Goal: Navigation & Orientation: Find specific page/section

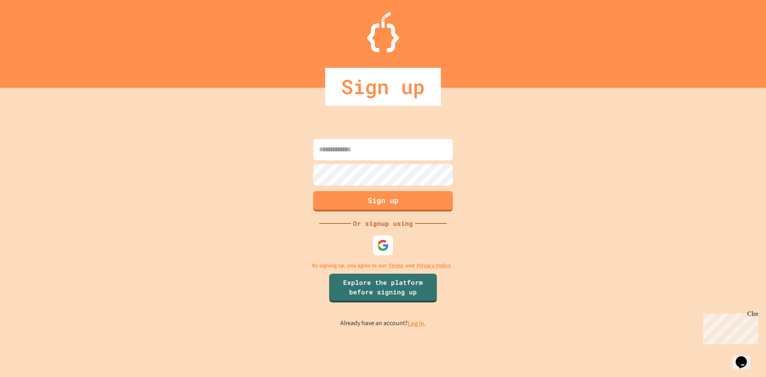
click at [411, 323] on link "Log in." at bounding box center [417, 323] width 18 height 8
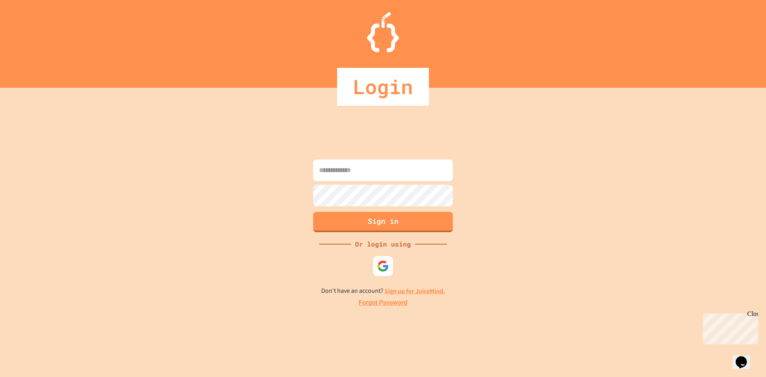
click at [352, 171] on input at bounding box center [383, 171] width 140 height 22
type input "**********"
click at [386, 220] on button "Sign in" at bounding box center [383, 221] width 142 height 21
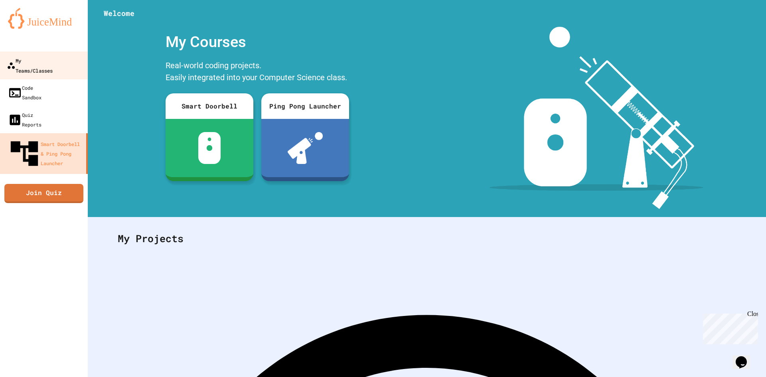
click at [65, 53] on link "My Teams/Classes" at bounding box center [44, 65] width 91 height 28
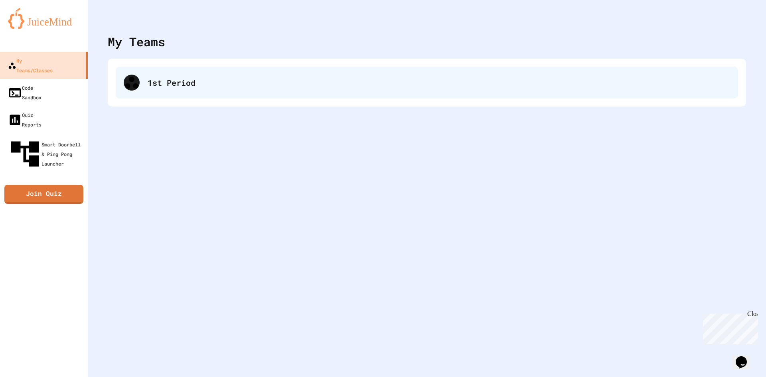
click at [208, 86] on div "1st Period" at bounding box center [439, 83] width 583 height 12
